Goal: Task Accomplishment & Management: Use online tool/utility

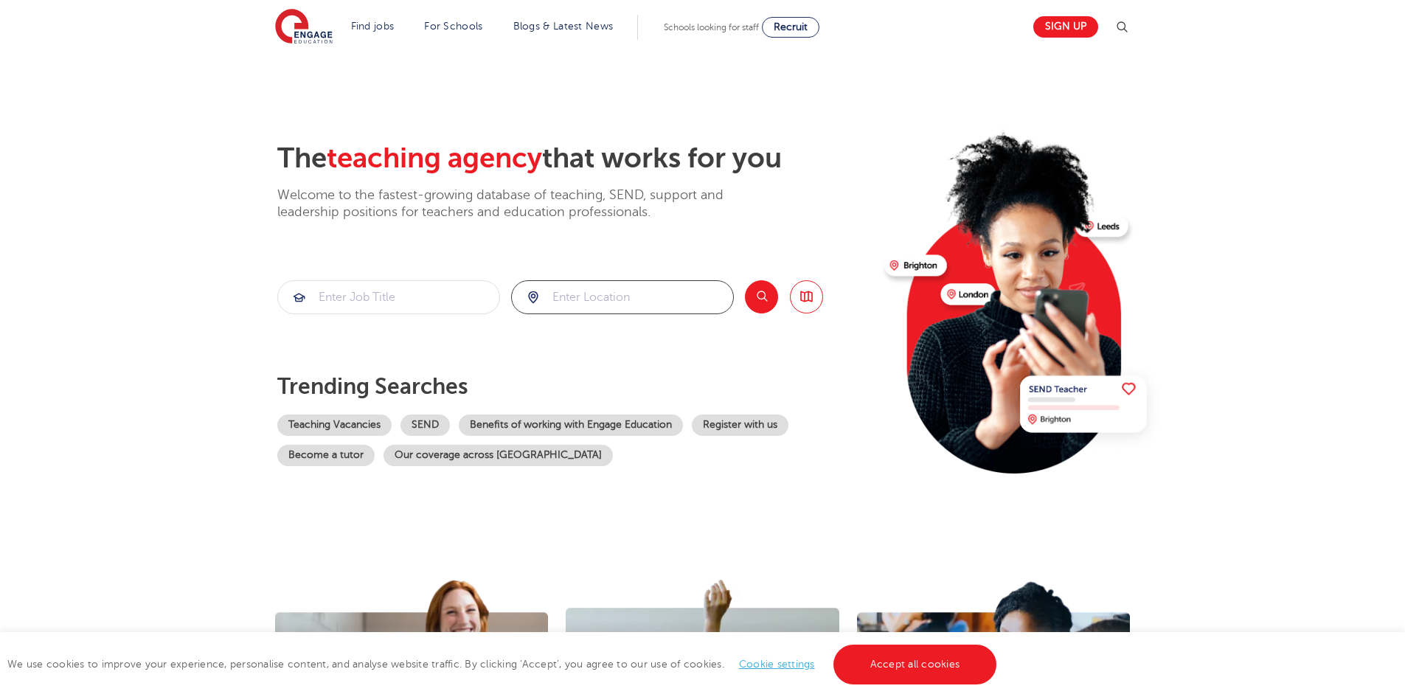
click at [619, 306] on input "search" at bounding box center [622, 297] width 221 height 32
type input "havering"
click at [767, 293] on button "Search" at bounding box center [761, 296] width 33 height 33
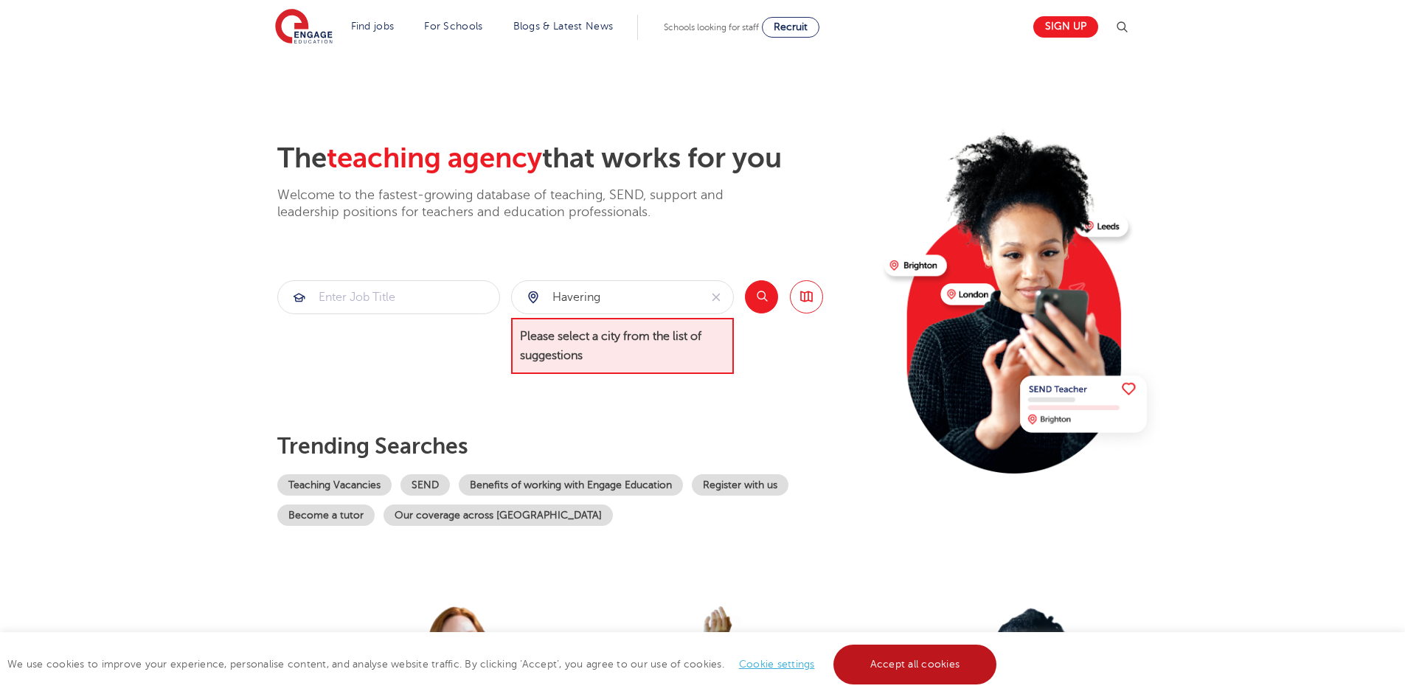
click at [903, 669] on link "Accept all cookies" at bounding box center [915, 664] width 164 height 40
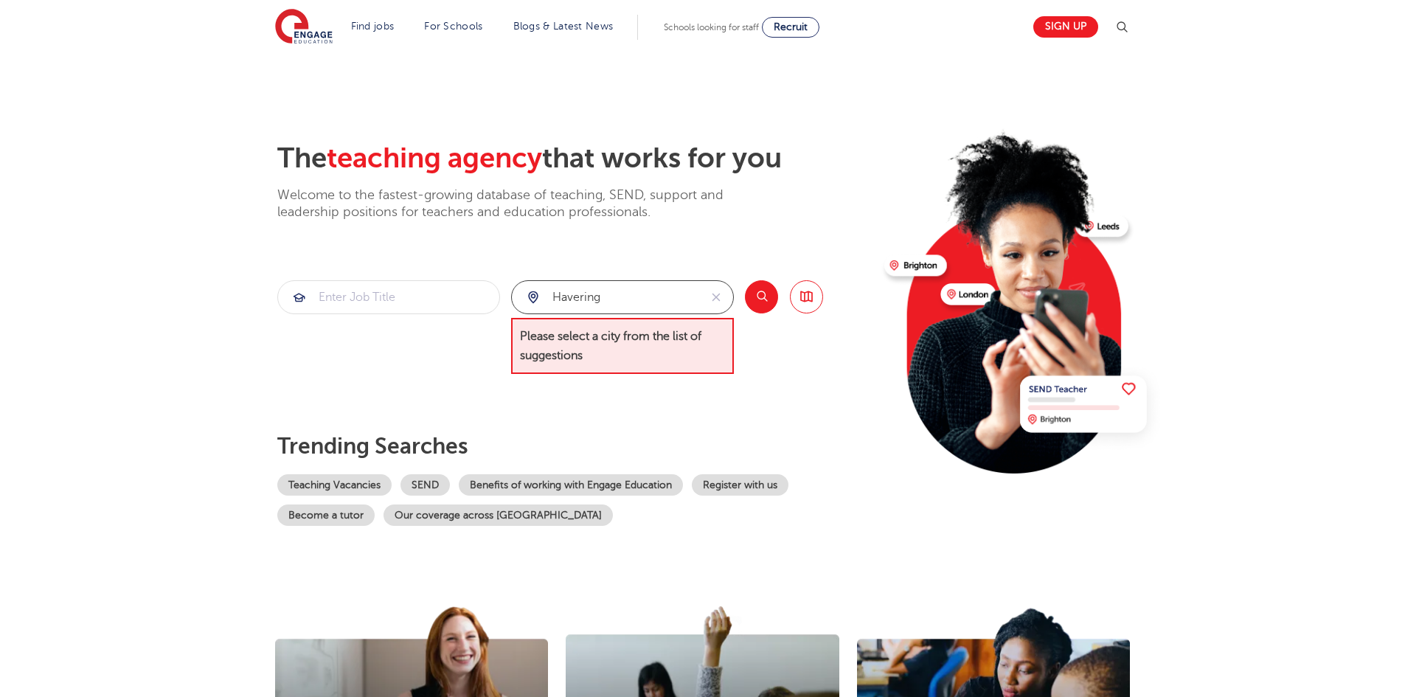
click at [636, 298] on input "havering" at bounding box center [605, 297] width 187 height 32
drag, startPoint x: 557, startPoint y: 313, endPoint x: 456, endPoint y: 304, distance: 101.4
click at [465, 315] on section "havering Please select a city from the list of suggestions Search Browse all Jo…" at bounding box center [550, 327] width 546 height 94
type input "H"
type input "romford"
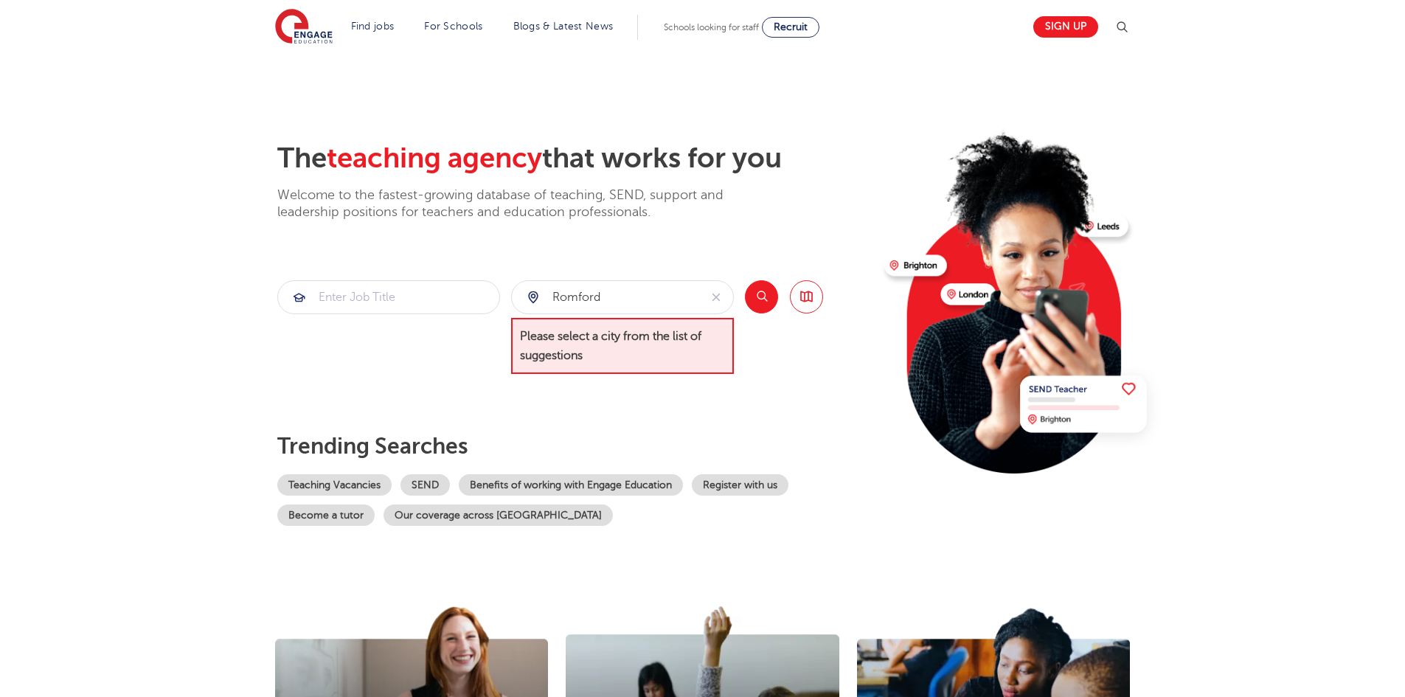
click at [735, 404] on div "The teaching agency that works for you Welcome to the fastest-growing database …" at bounding box center [574, 334] width 595 height 384
click at [767, 295] on button "Search" at bounding box center [761, 296] width 33 height 33
click at [684, 343] on span "Please select a city from the list of suggestions" at bounding box center [622, 346] width 223 height 57
drag, startPoint x: 422, startPoint y: 421, endPoint x: 411, endPoint y: 420, distance: 11.9
click at [422, 421] on div "The teaching agency that works for you Welcome to the fastest-growing database …" at bounding box center [574, 334] width 595 height 384
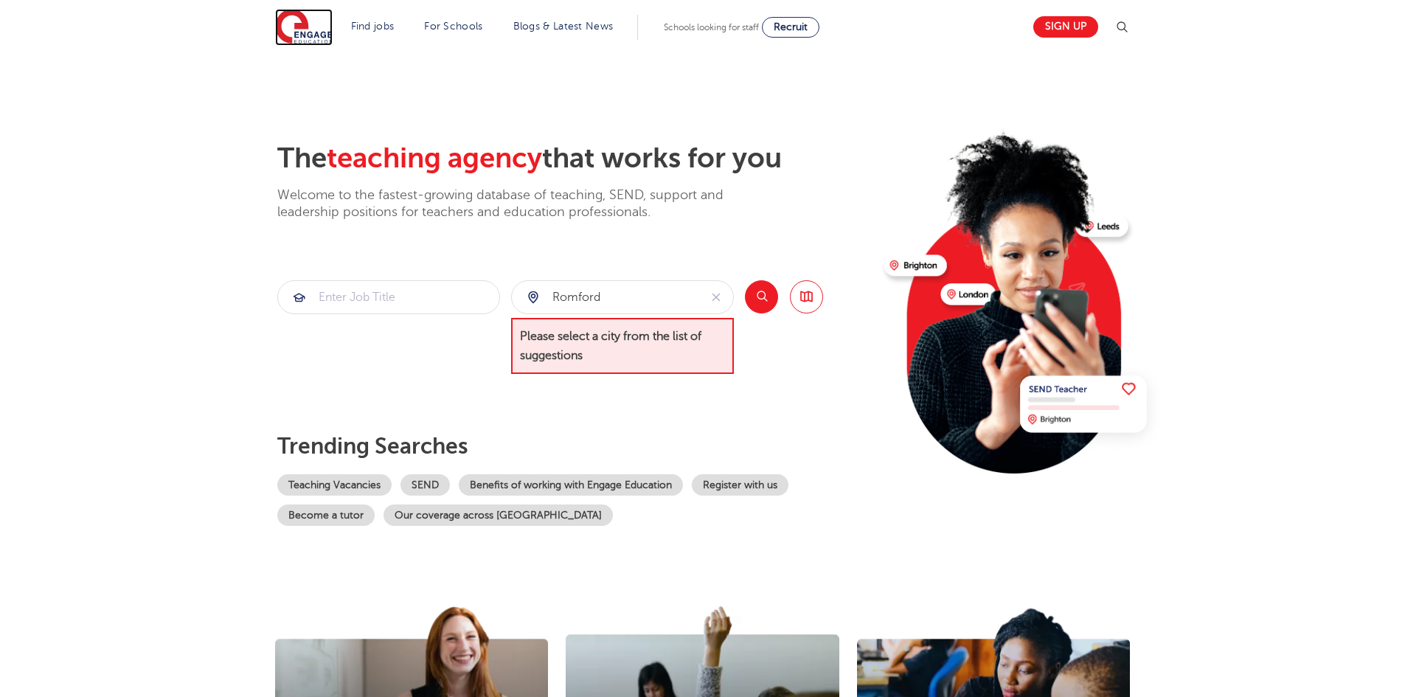
click at [313, 32] on img at bounding box center [304, 27] width 58 height 37
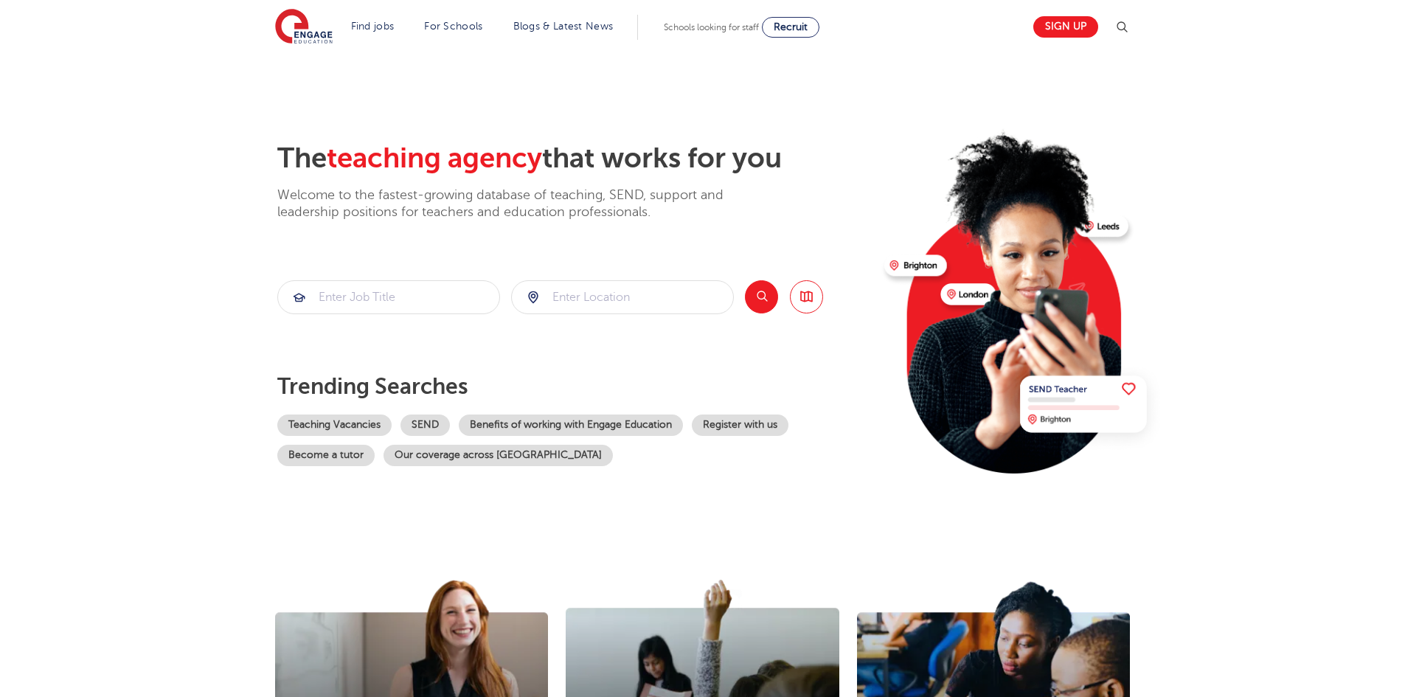
click at [532, 297] on div at bounding box center [622, 297] width 221 height 32
click at [558, 295] on input "search" at bounding box center [622, 297] width 221 height 32
type input "Havering"
click button "Submit" at bounding box center [0, 0] width 0 height 0
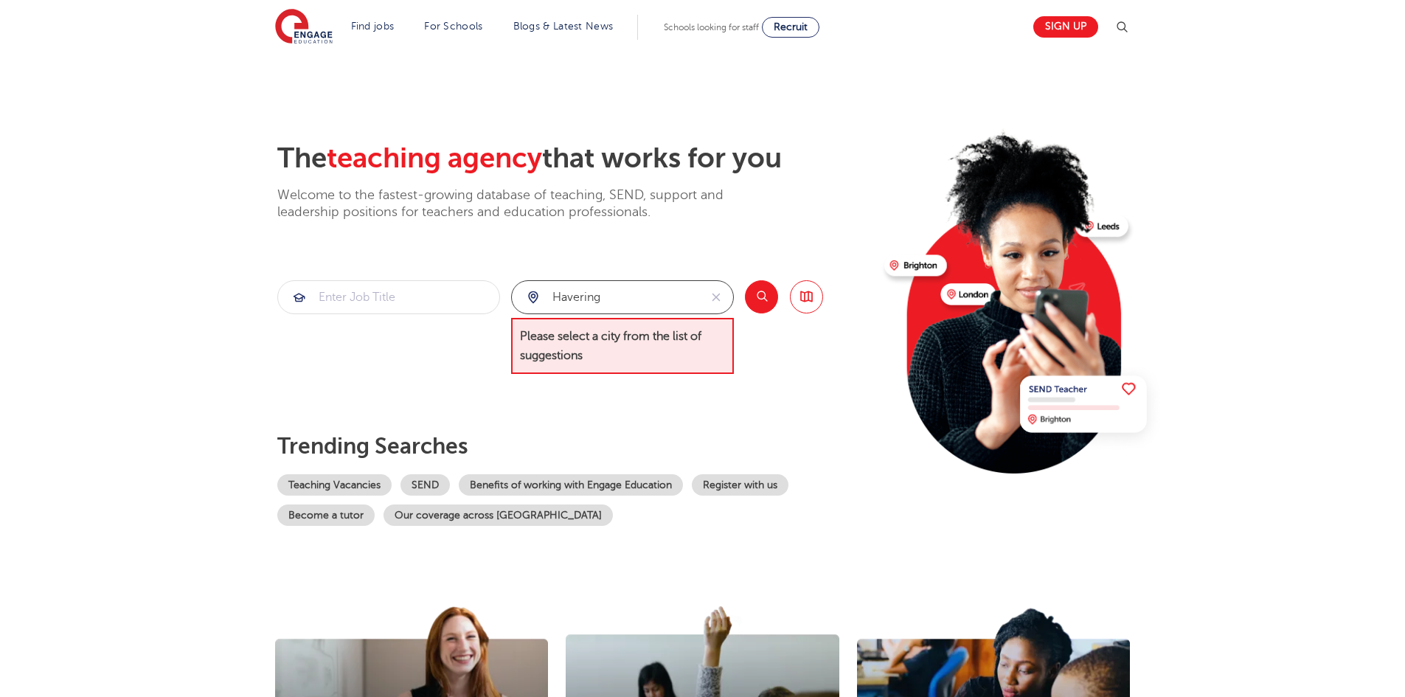
drag, startPoint x: 620, startPoint y: 290, endPoint x: 466, endPoint y: 294, distance: 154.2
click at [466, 294] on section "Havering Please select a city from the list of suggestions Search Browse all Jo…" at bounding box center [550, 327] width 546 height 94
click at [639, 338] on li "London" at bounding box center [622, 340] width 211 height 29
type input "London"
click at [764, 296] on button "Search" at bounding box center [761, 296] width 33 height 33
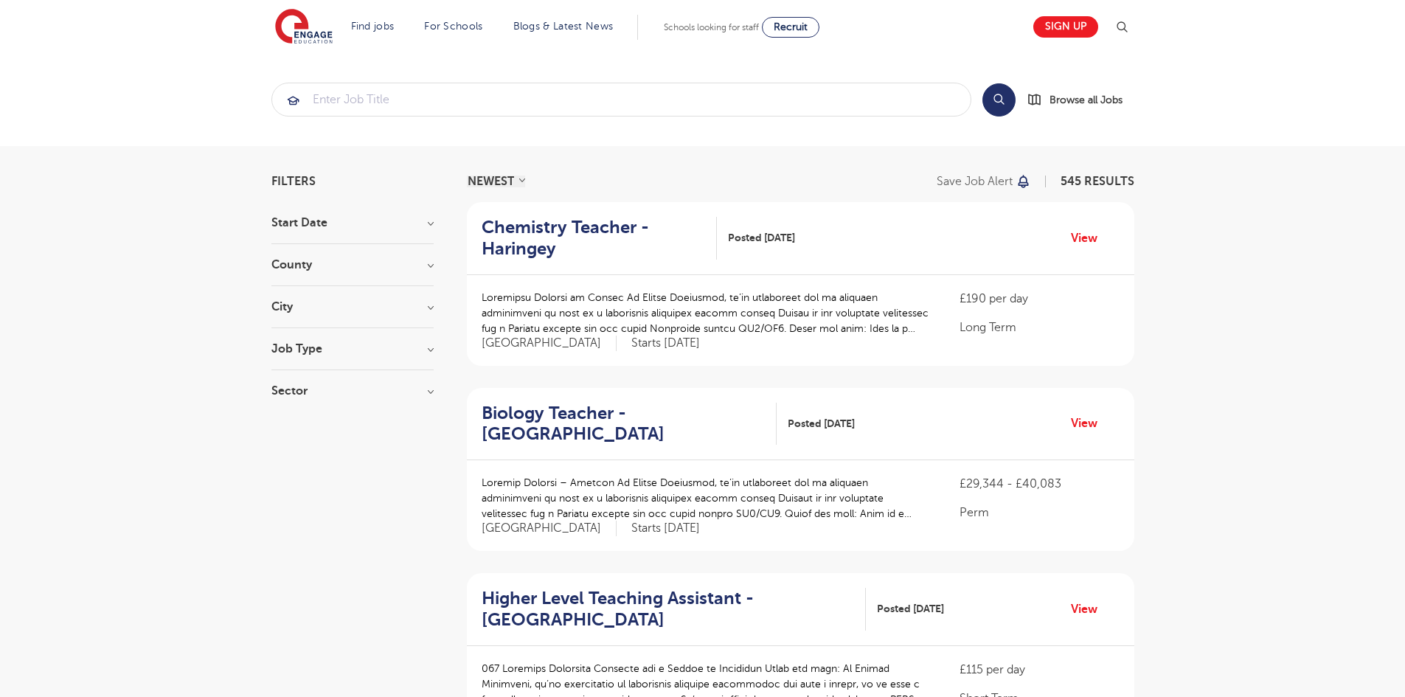
click at [361, 271] on div "County London 545 Hertfordshire 115 Leeds 40 East Sussex 15 Kirklees 14 Show mo…" at bounding box center [352, 272] width 162 height 27
click at [414, 268] on h3 "County" at bounding box center [352, 265] width 162 height 12
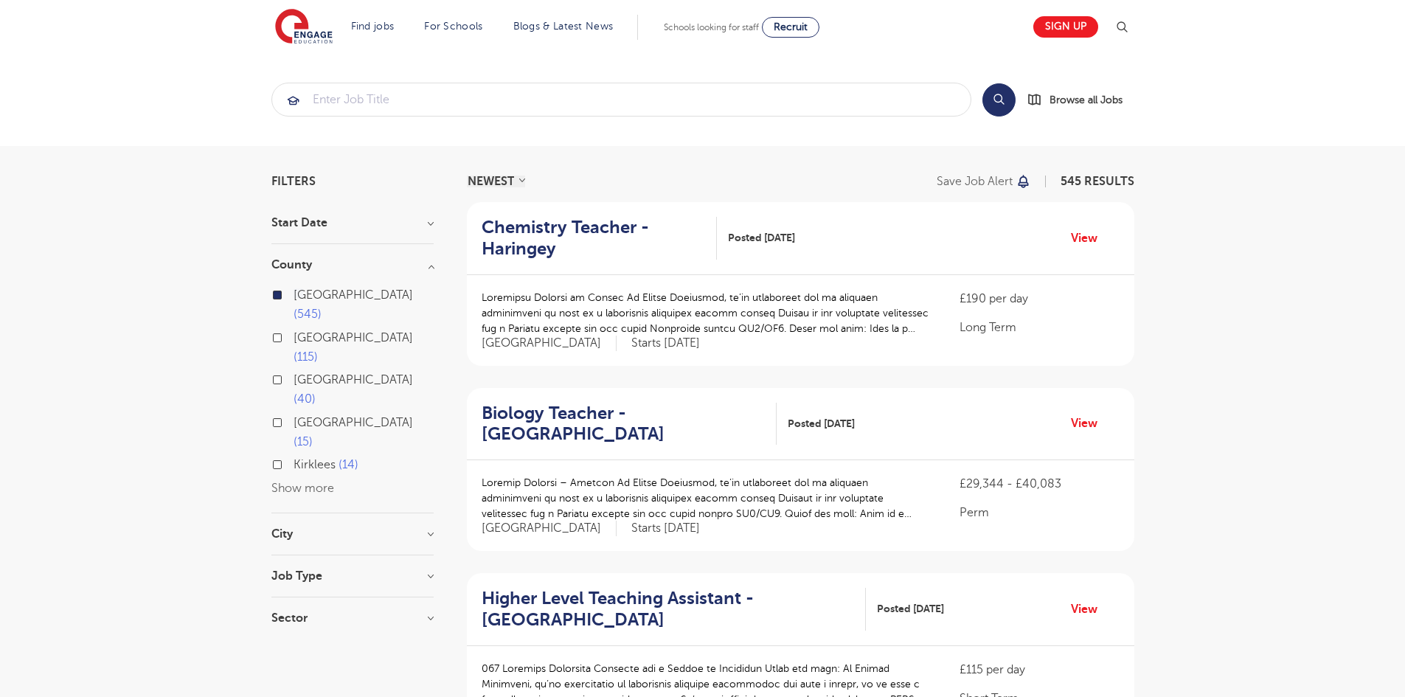
click at [322, 481] on button "Show more" at bounding box center [302, 487] width 63 height 13
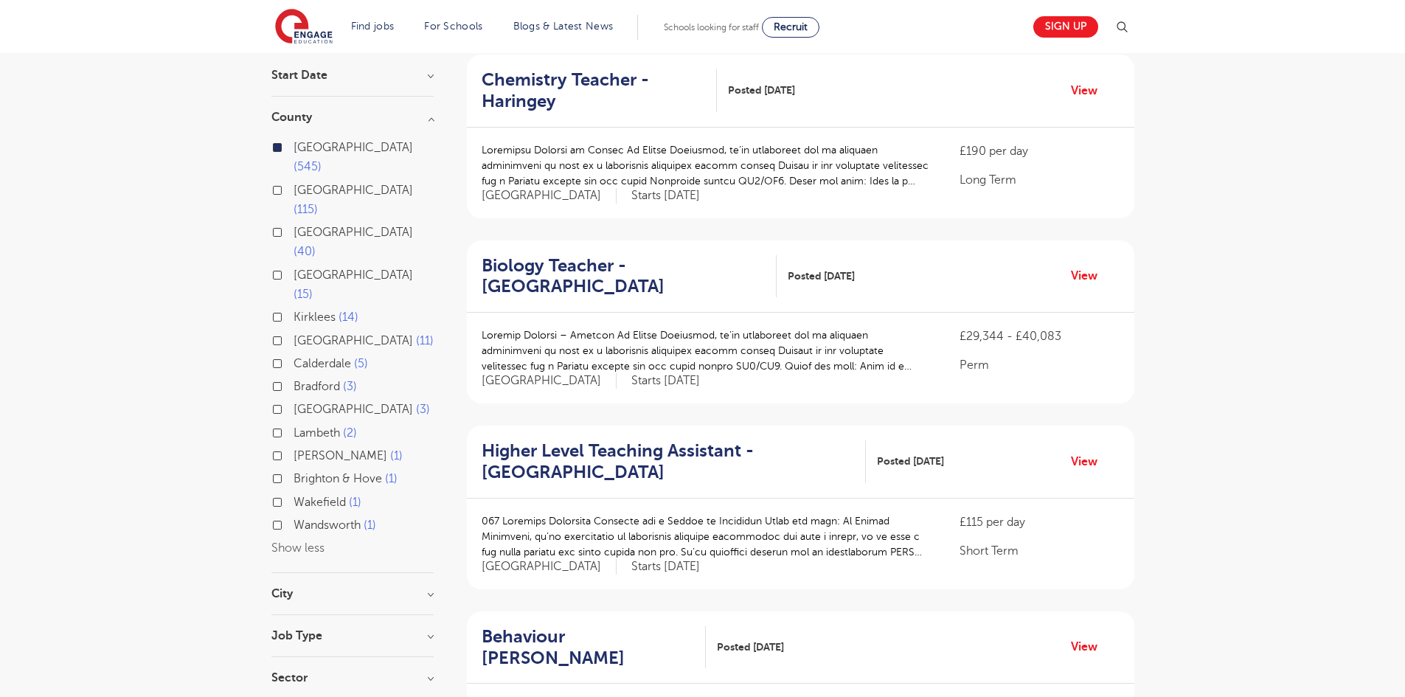
scroll to position [221, 0]
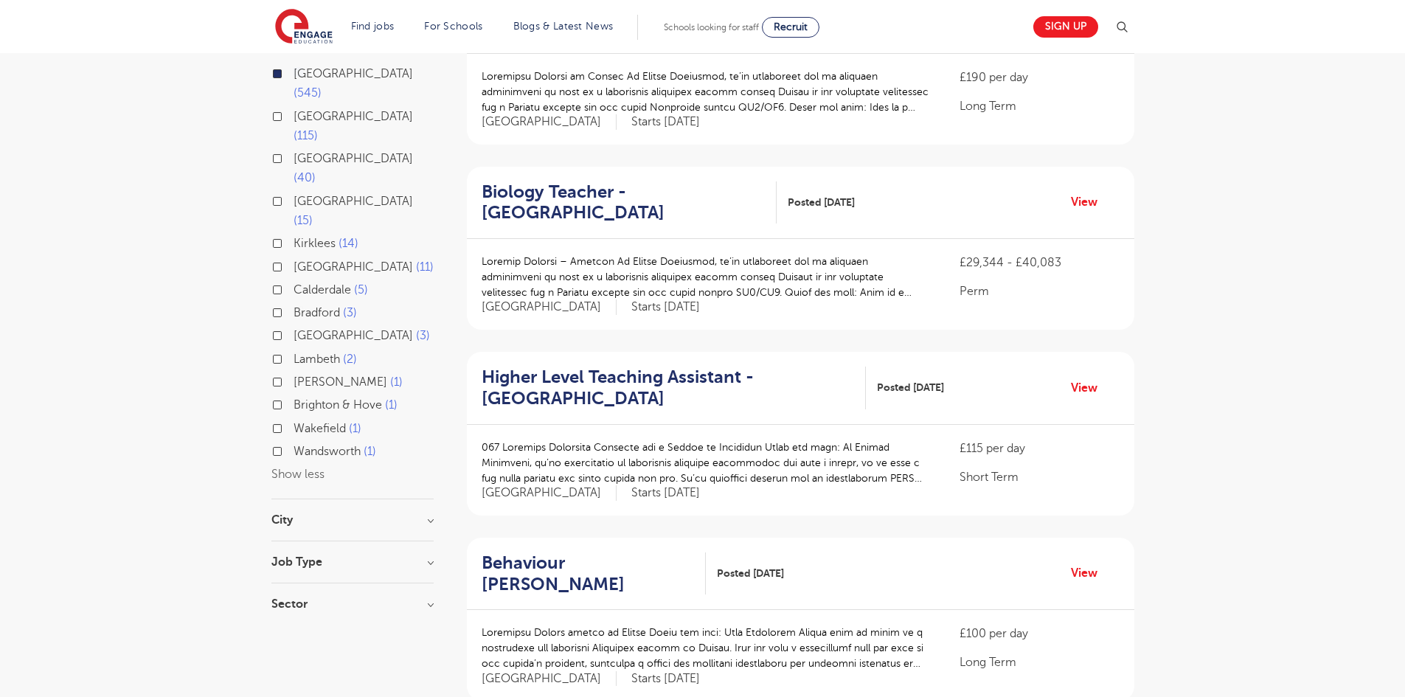
click at [337, 514] on h3 "City" at bounding box center [352, 520] width 162 height 12
click at [316, 659] on button "Show more" at bounding box center [302, 665] width 63 height 13
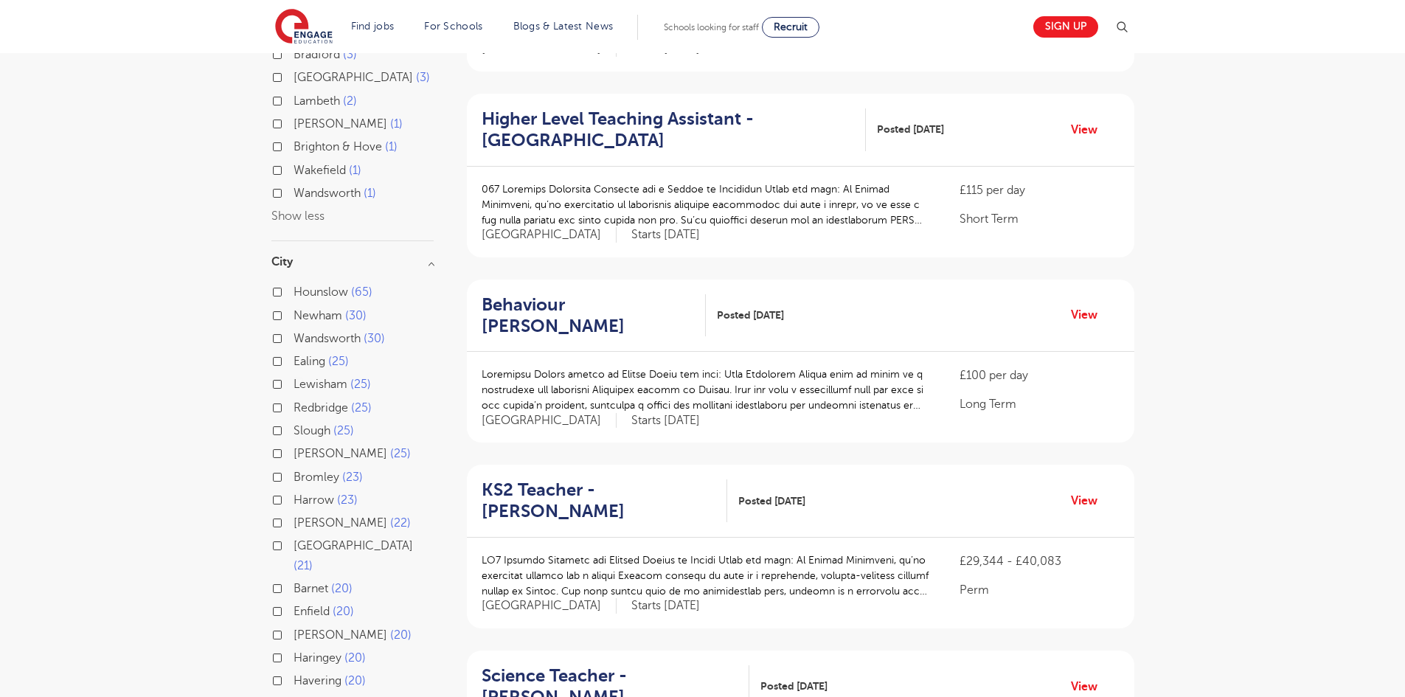
scroll to position [516, 0]
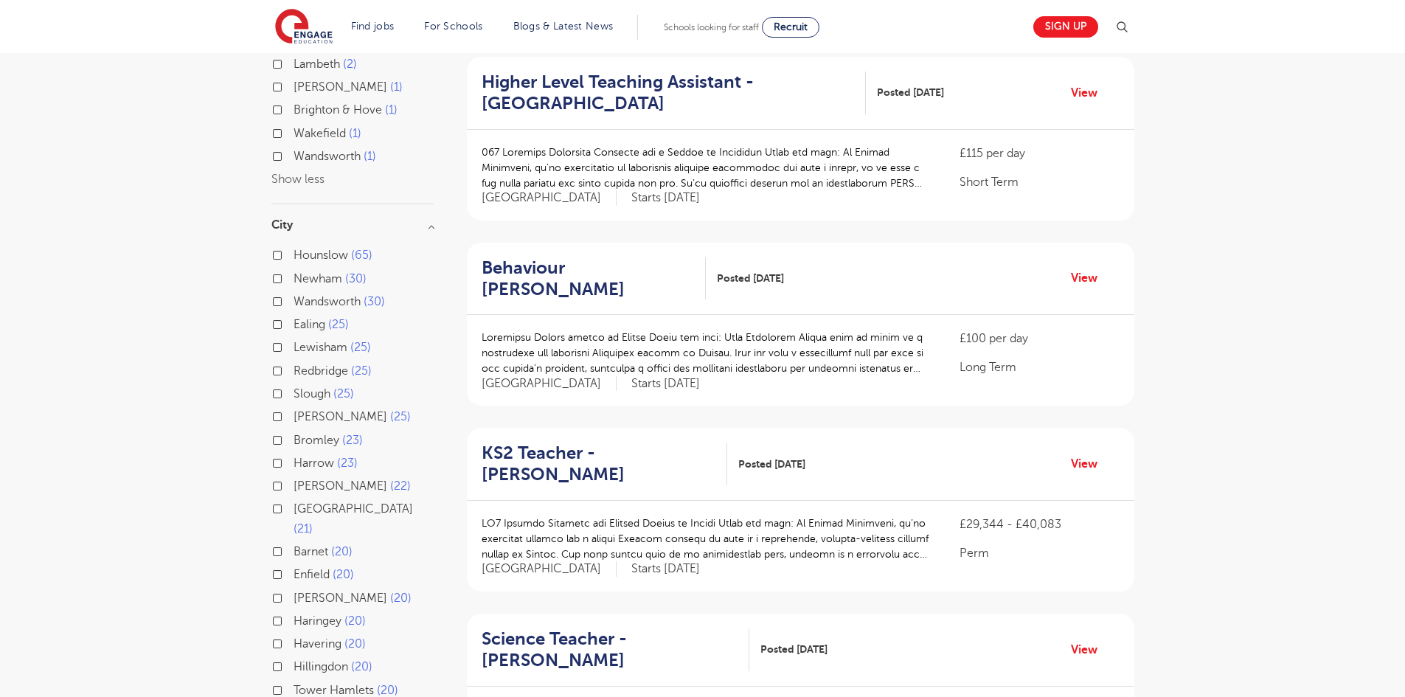
click at [293, 634] on label "Havering 20" at bounding box center [329, 643] width 72 height 19
click at [293, 637] on input "Havering 20" at bounding box center [298, 642] width 10 height 10
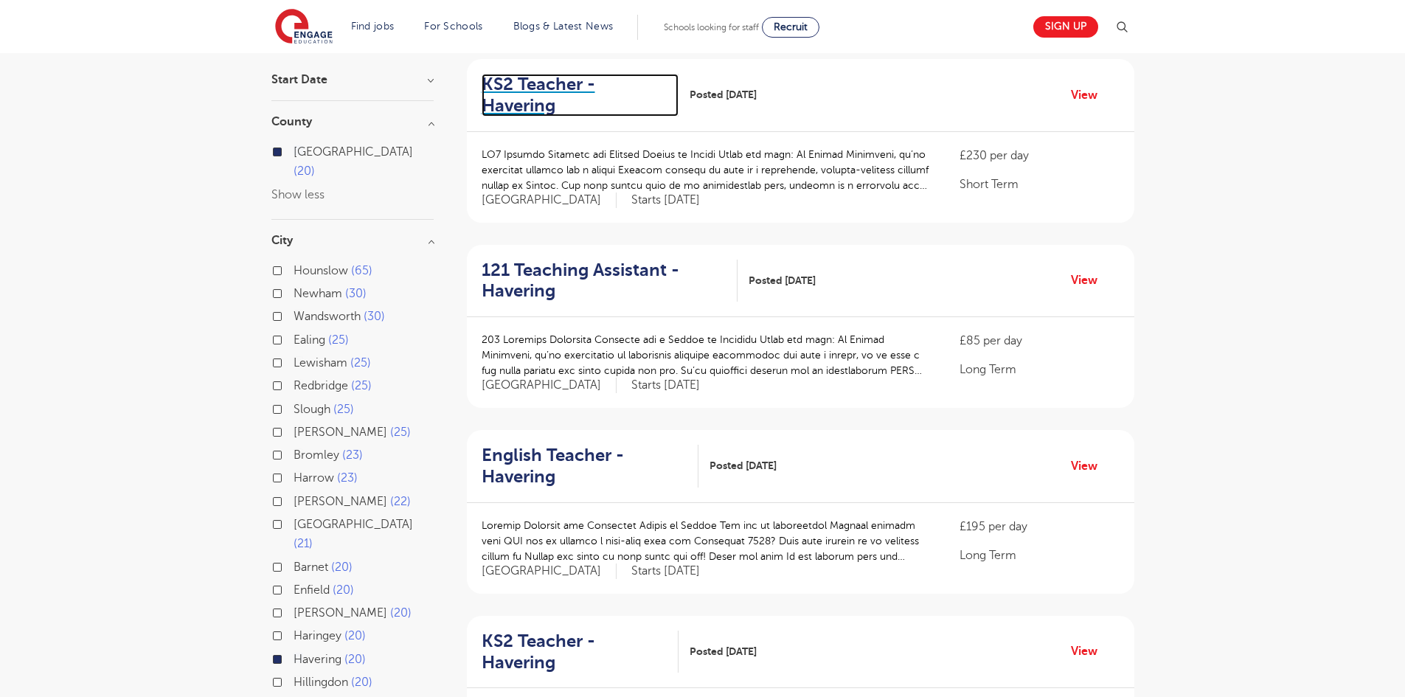
scroll to position [147, 0]
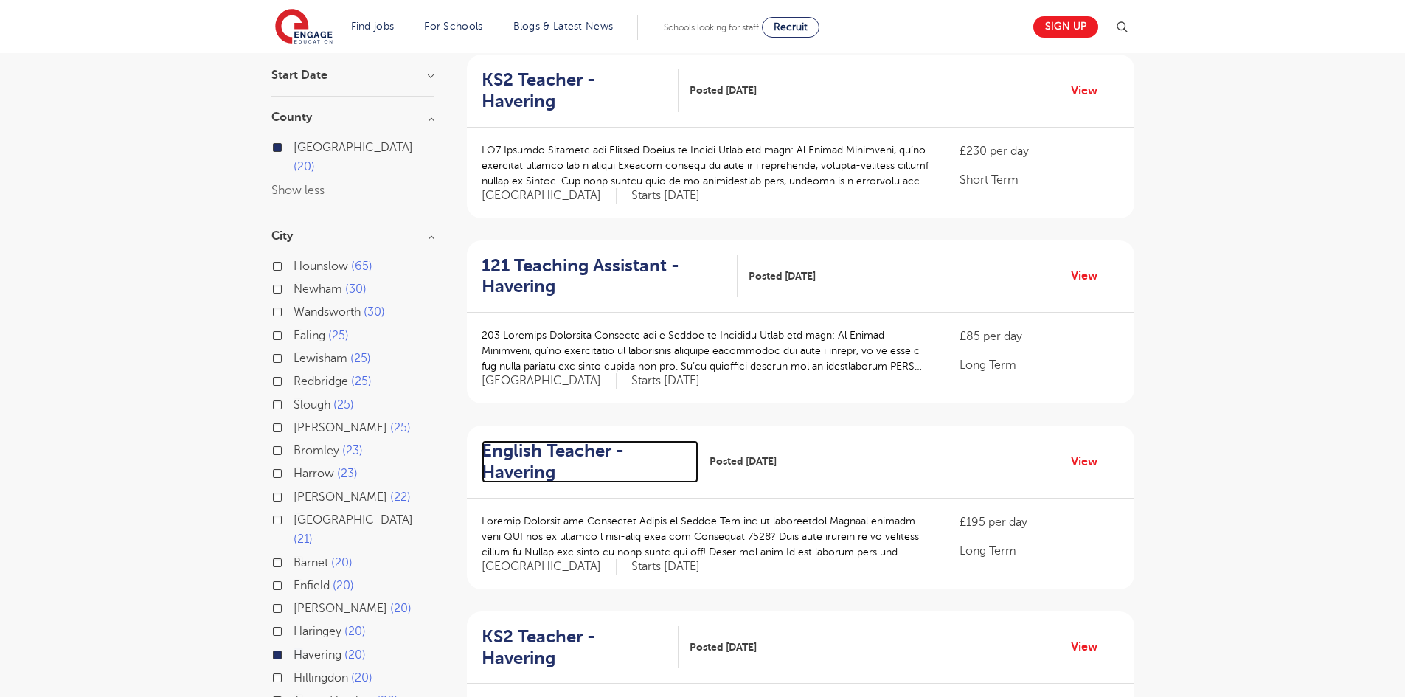
drag, startPoint x: 525, startPoint y: 430, endPoint x: 541, endPoint y: 438, distance: 18.1
click at [541, 440] on h2 "English Teacher - Havering" at bounding box center [584, 461] width 206 height 43
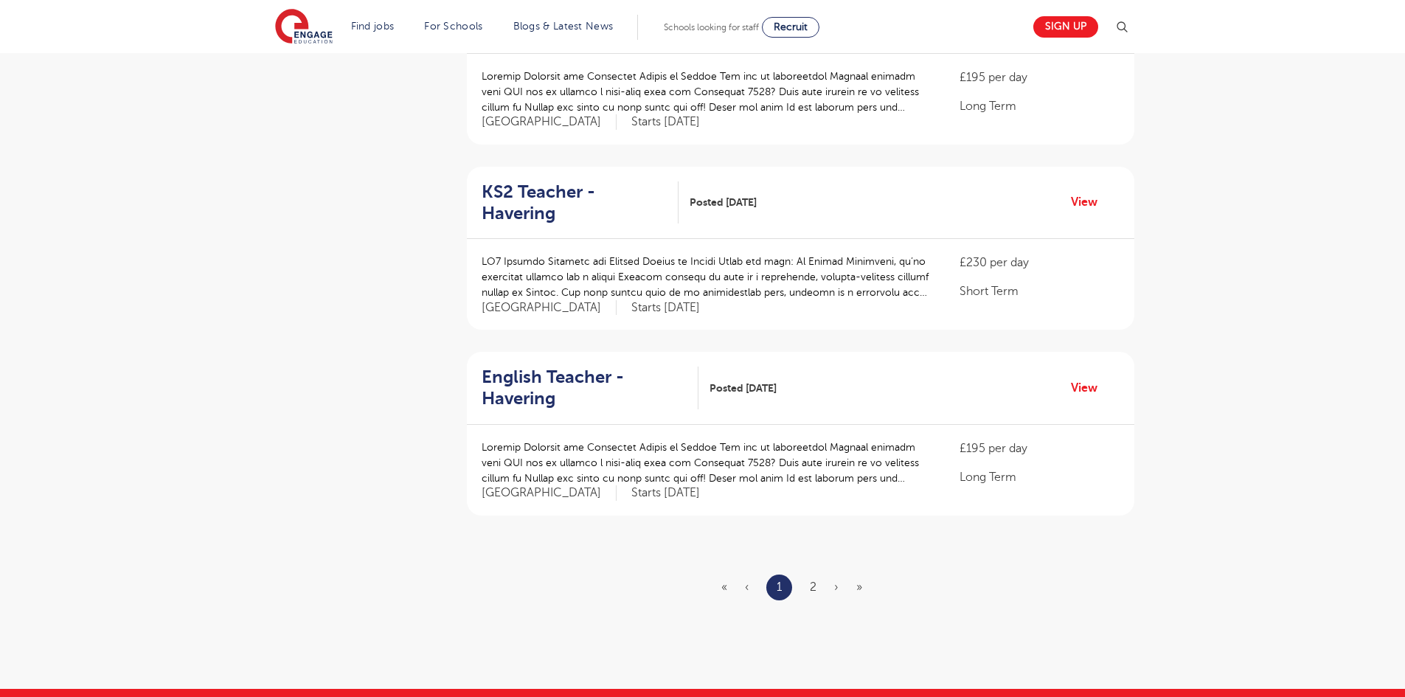
scroll to position [1548, 0]
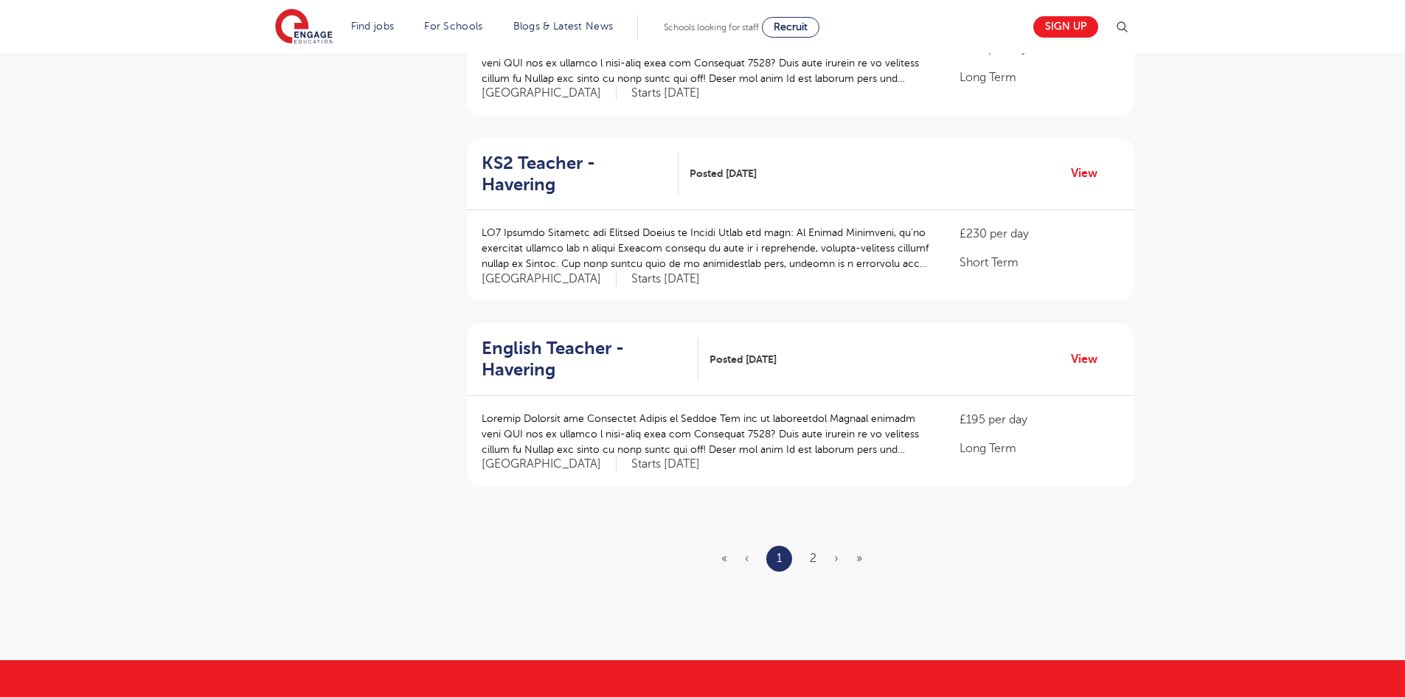
click at [816, 546] on ul "« ‹ 1 2 › »" at bounding box center [800, 559] width 159 height 26
click at [811, 552] on link "2" at bounding box center [813, 558] width 7 height 13
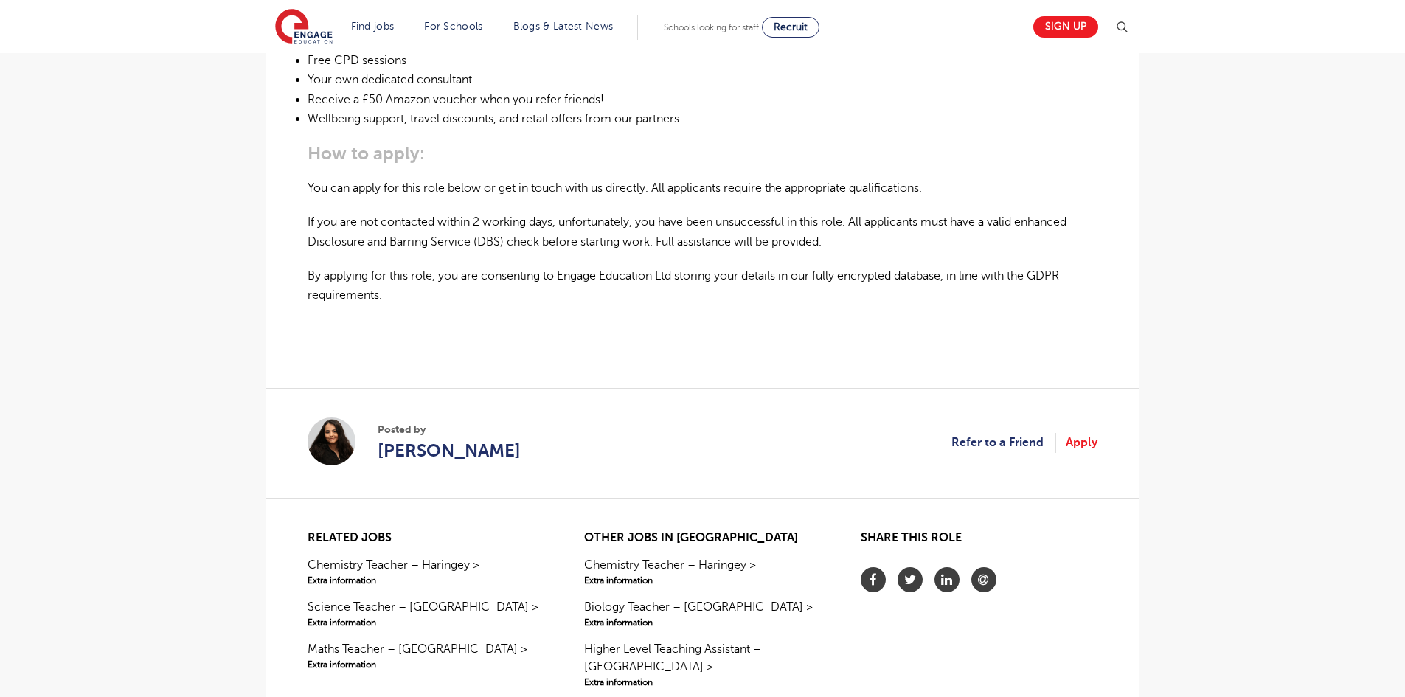
scroll to position [959, 0]
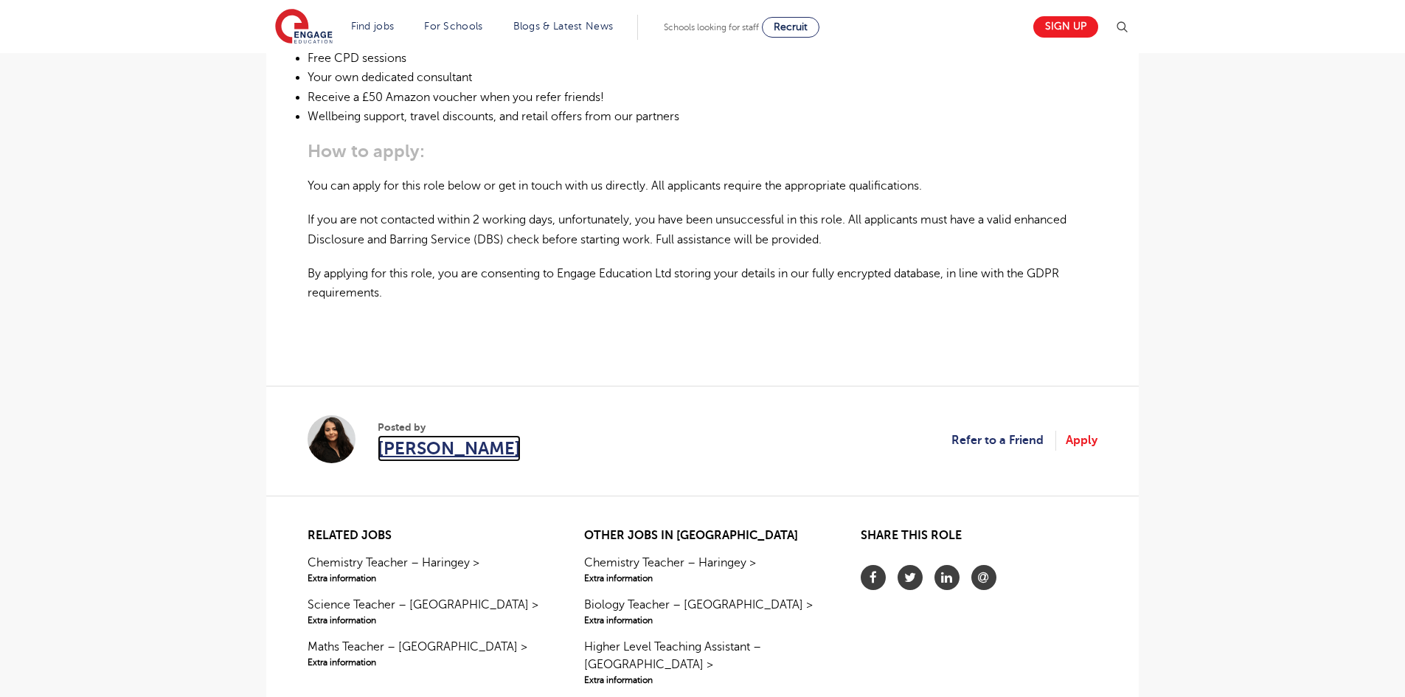
click at [417, 458] on span "[PERSON_NAME]" at bounding box center [449, 448] width 143 height 27
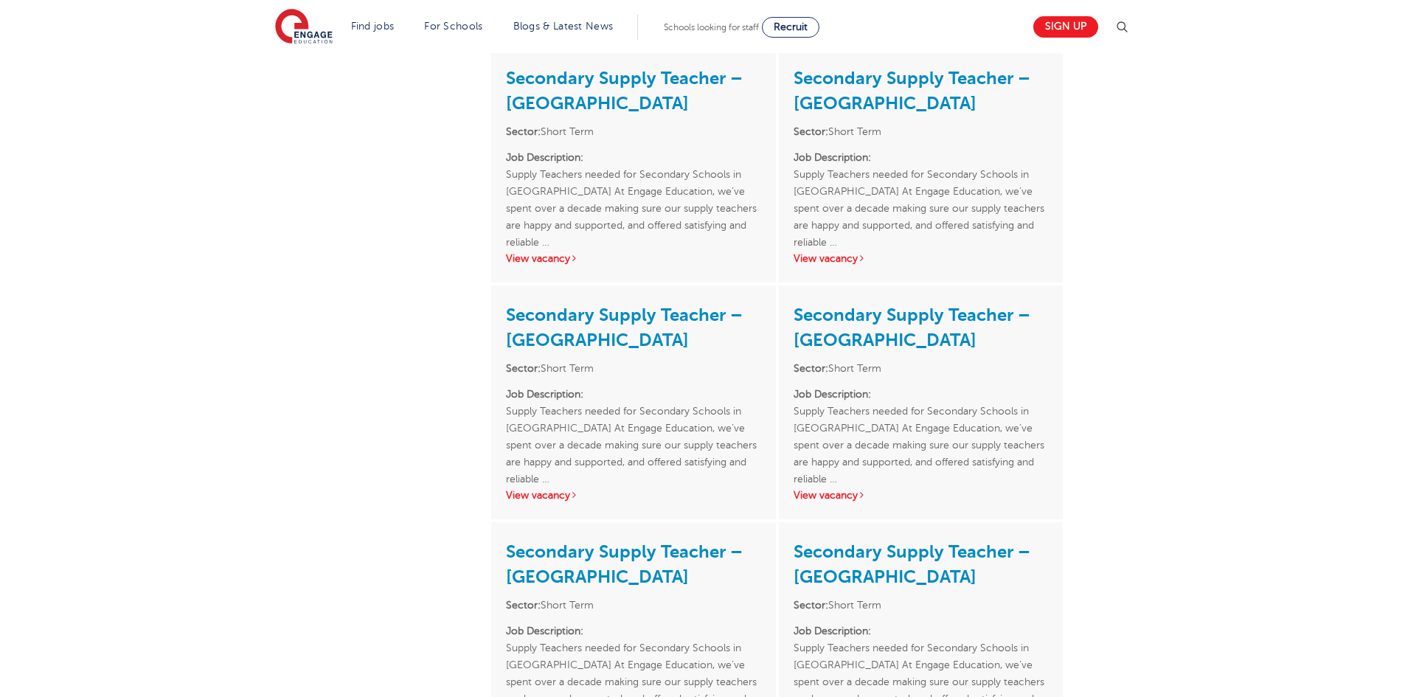
scroll to position [1032, 0]
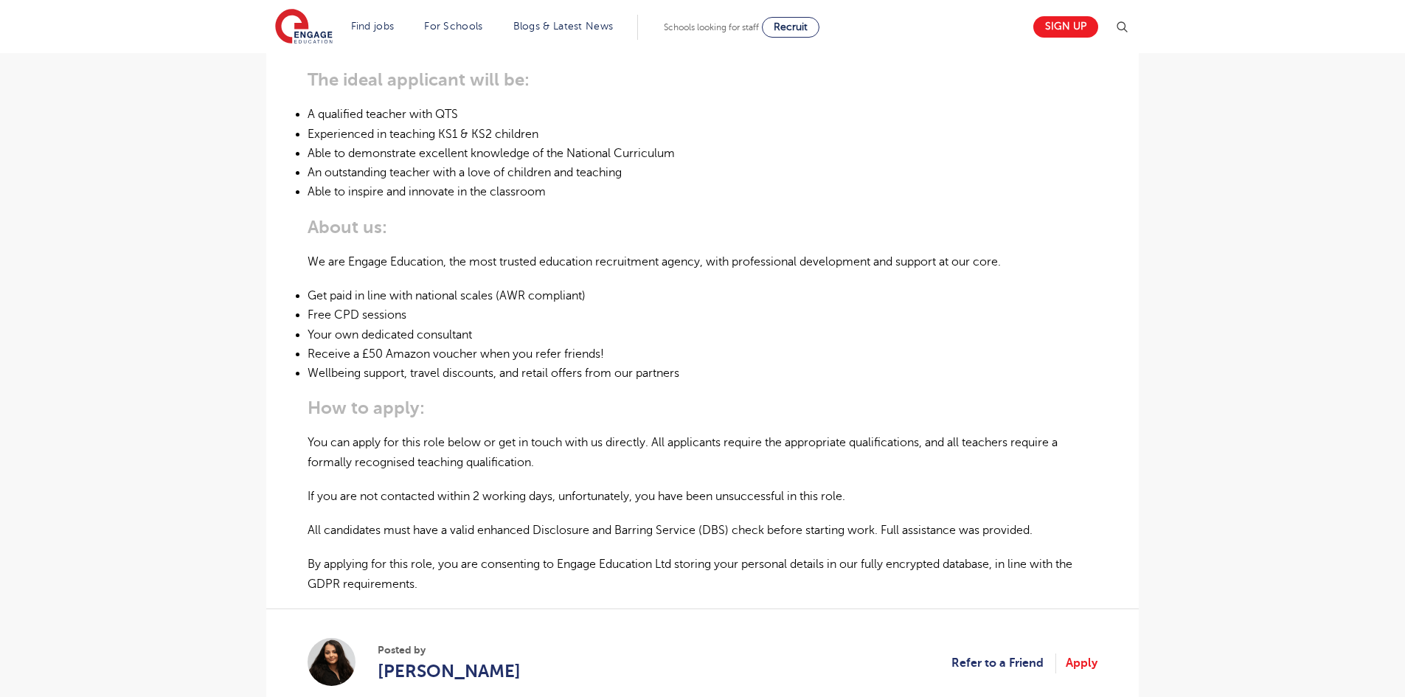
scroll to position [885, 0]
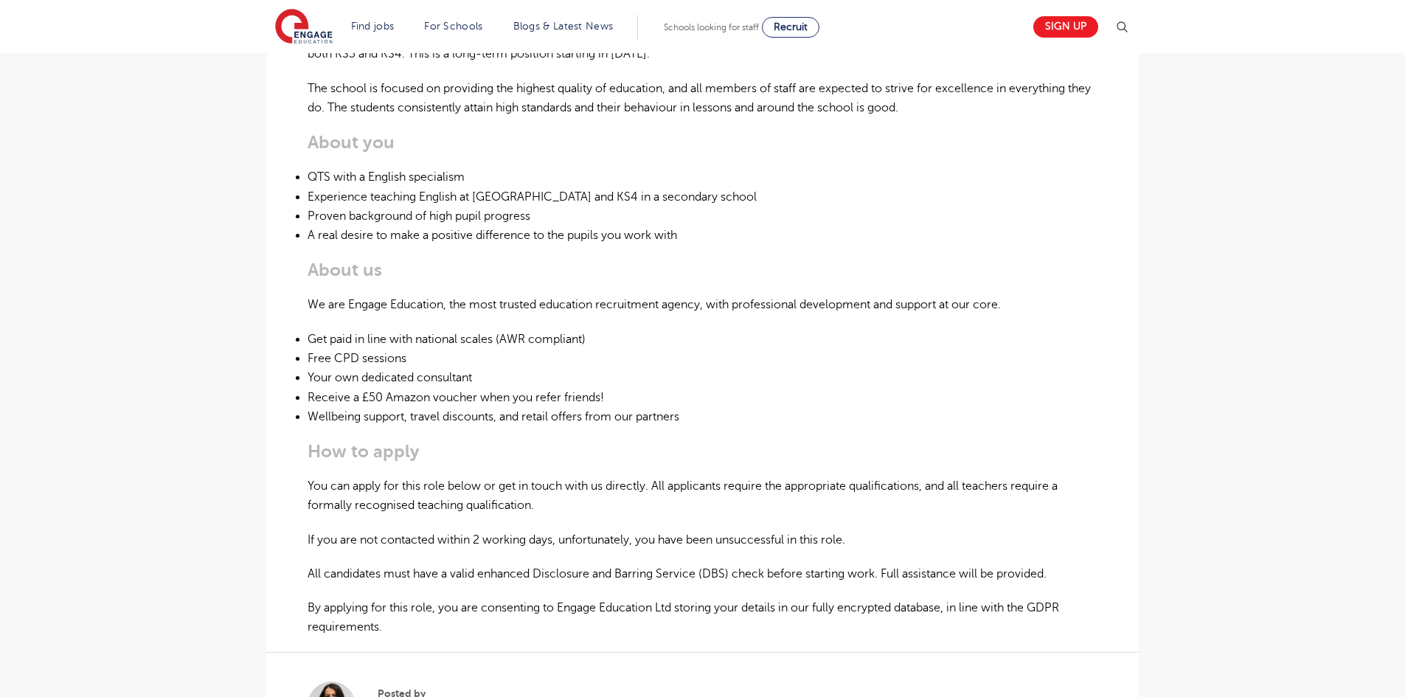
scroll to position [811, 0]
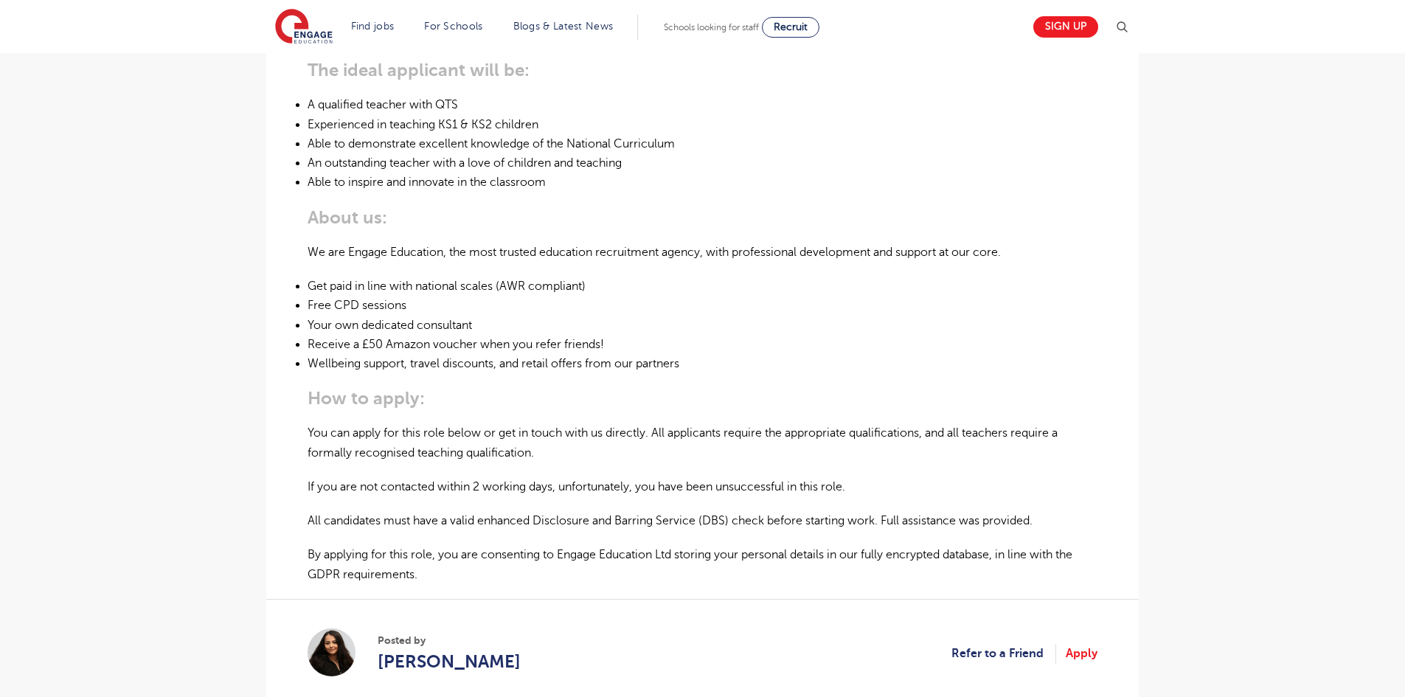
scroll to position [885, 0]
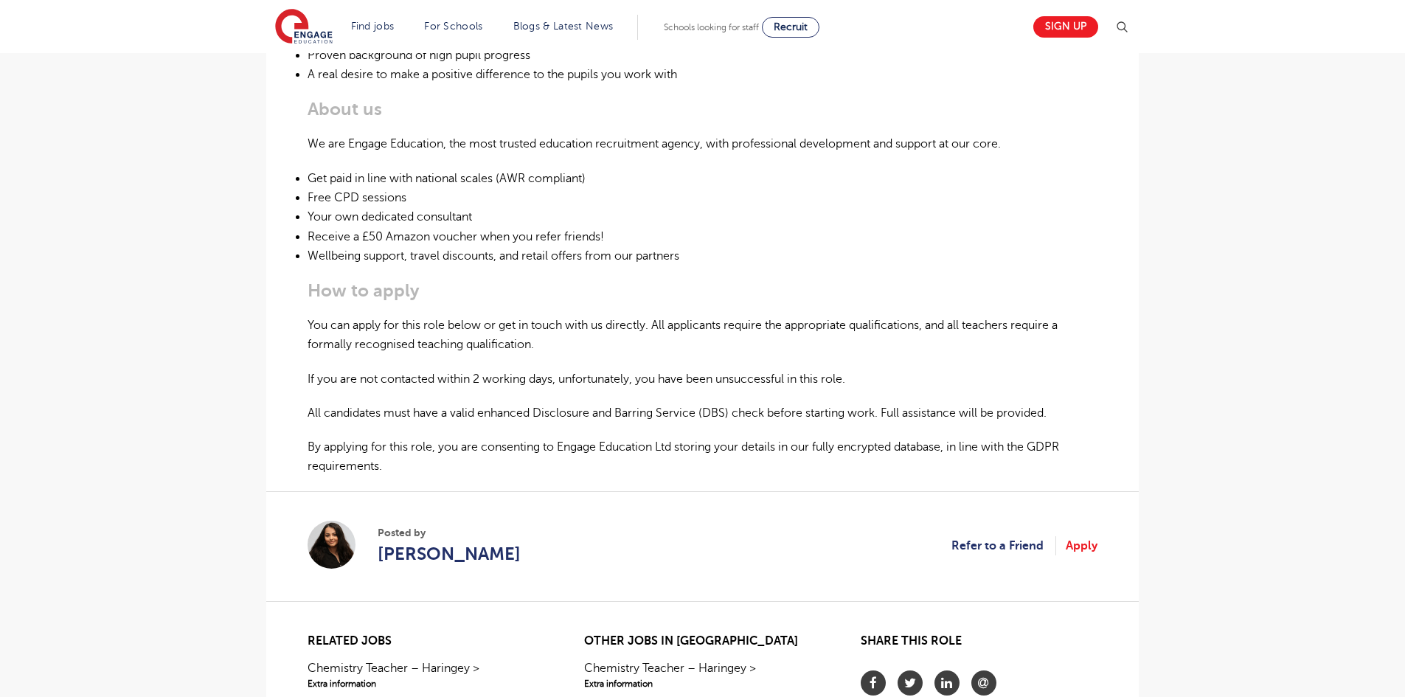
scroll to position [737, 0]
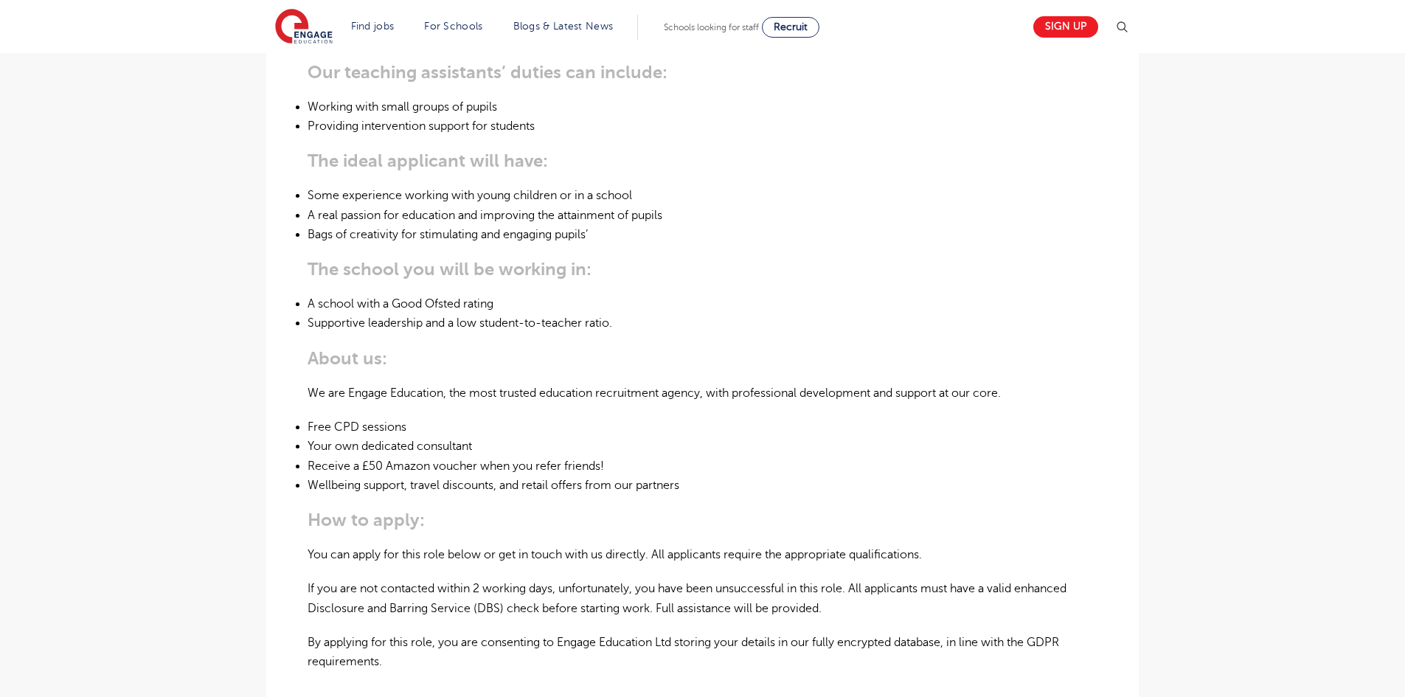
scroll to position [885, 0]
